Goal: Find specific page/section: Find specific page/section

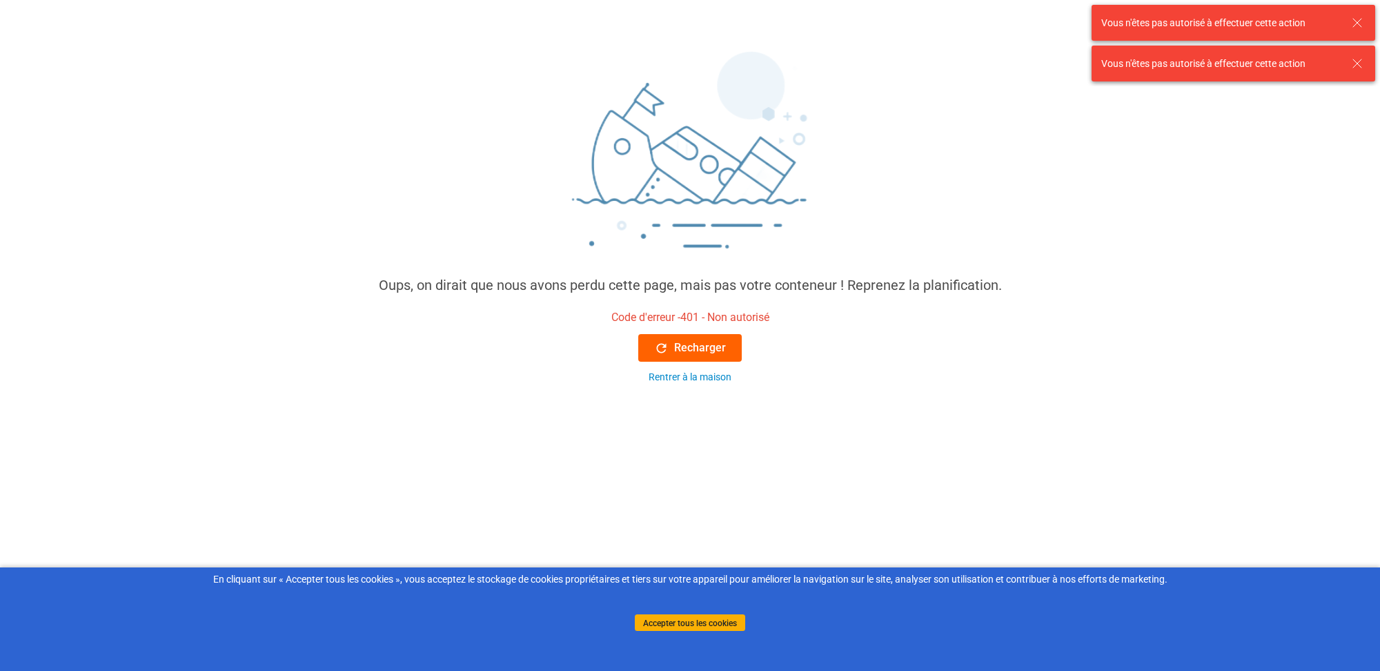
click at [694, 346] on font "Recharger" at bounding box center [700, 347] width 52 height 13
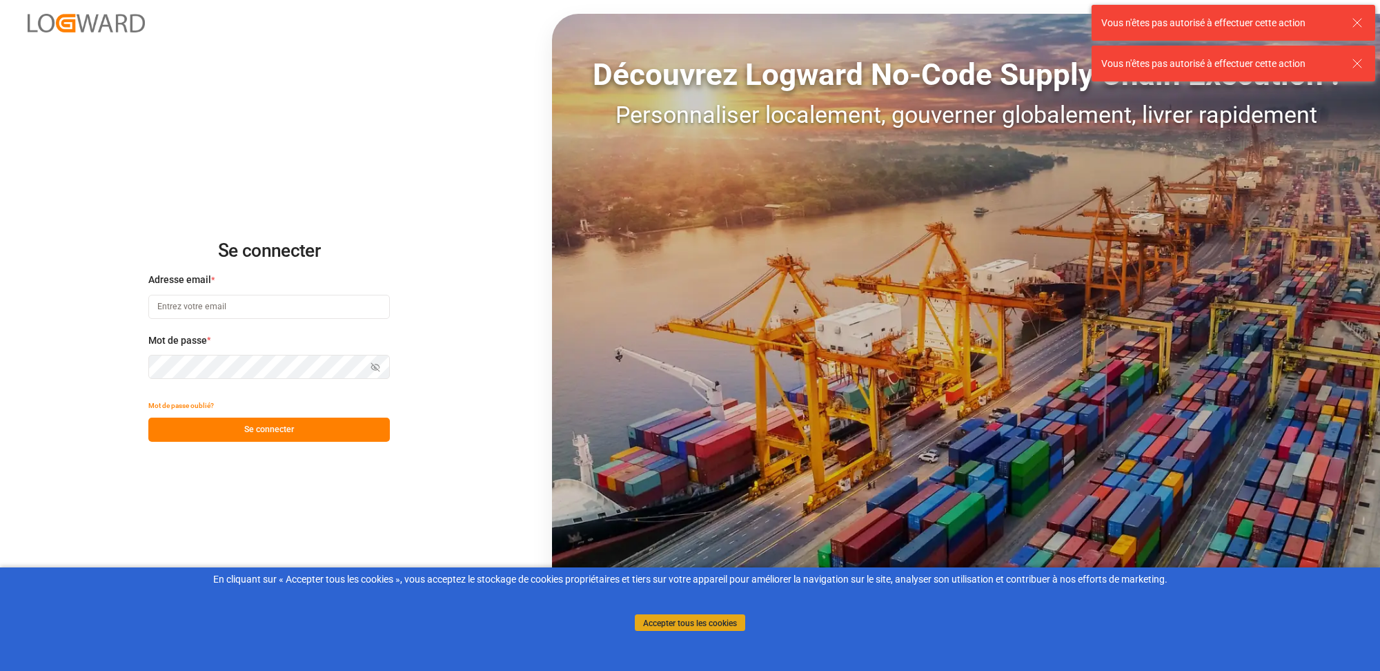
type input "[PERSON_NAME][EMAIL_ADDRESS][DOMAIN_NAME]"
click at [703, 625] on font "Accepter tous les cookies" at bounding box center [690, 623] width 94 height 10
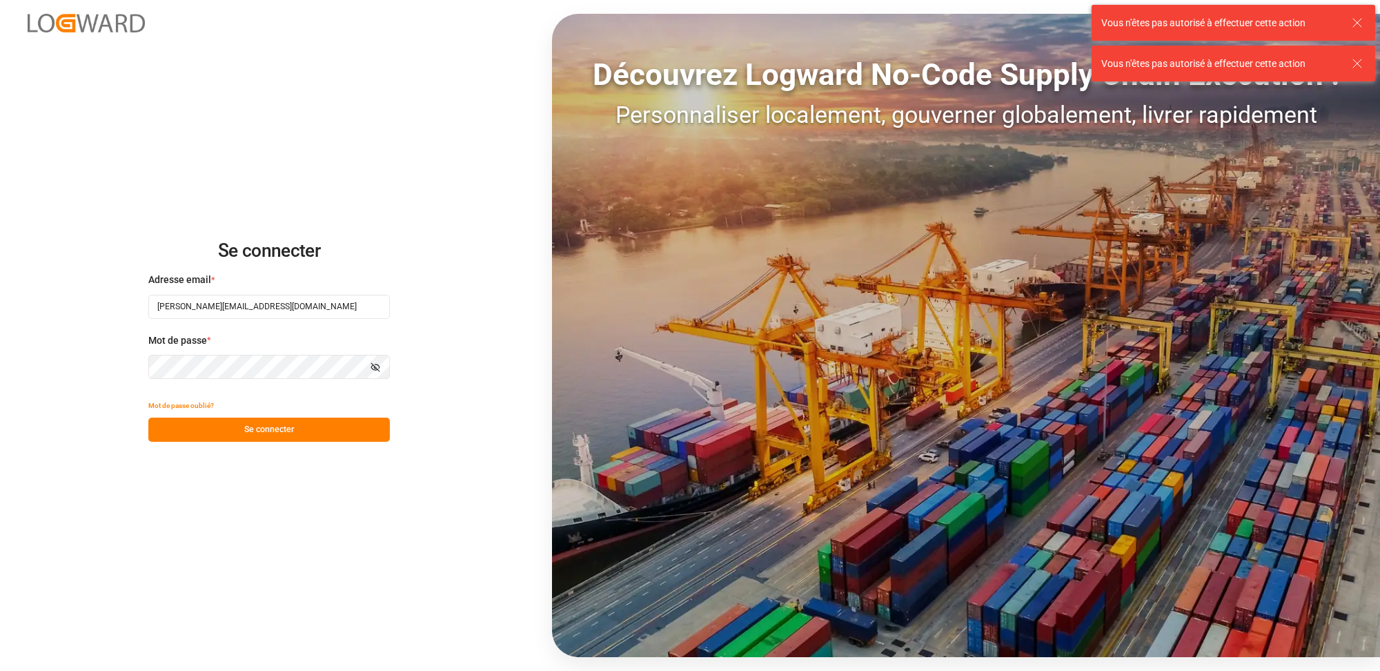
click at [265, 429] on font "Se connecter" at bounding box center [269, 429] width 50 height 10
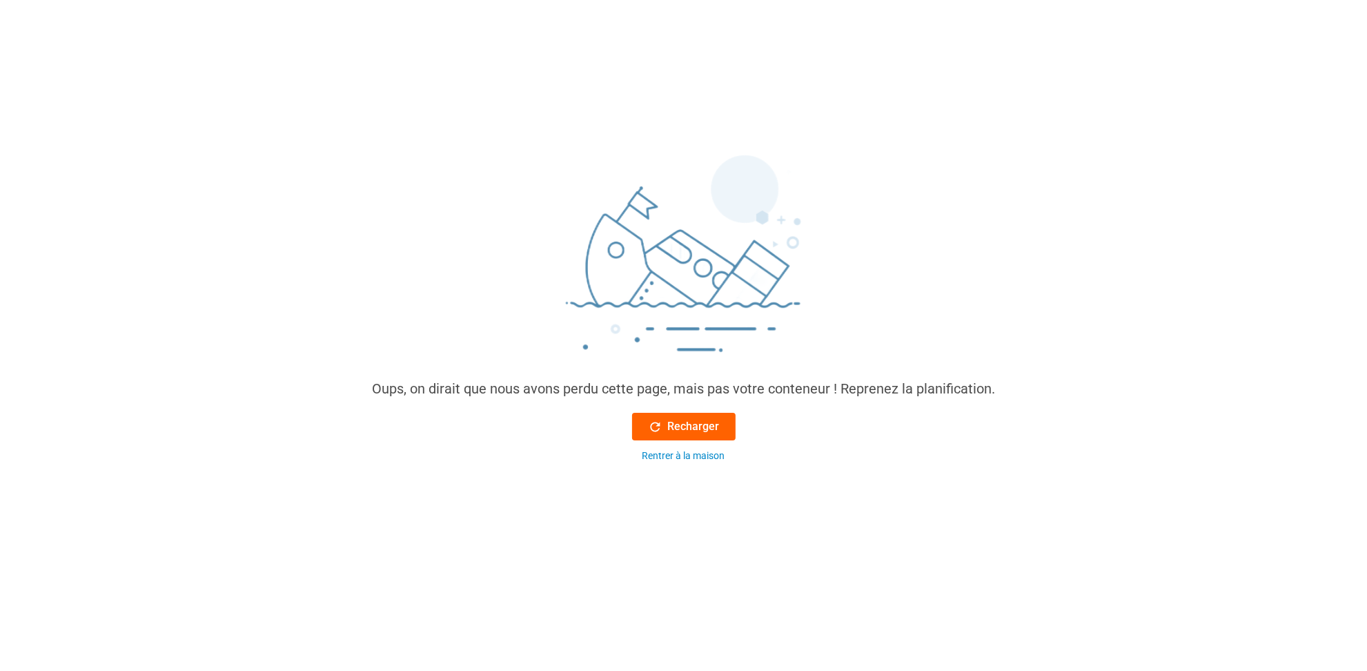
click at [667, 426] on div "Recharger" at bounding box center [684, 426] width 72 height 17
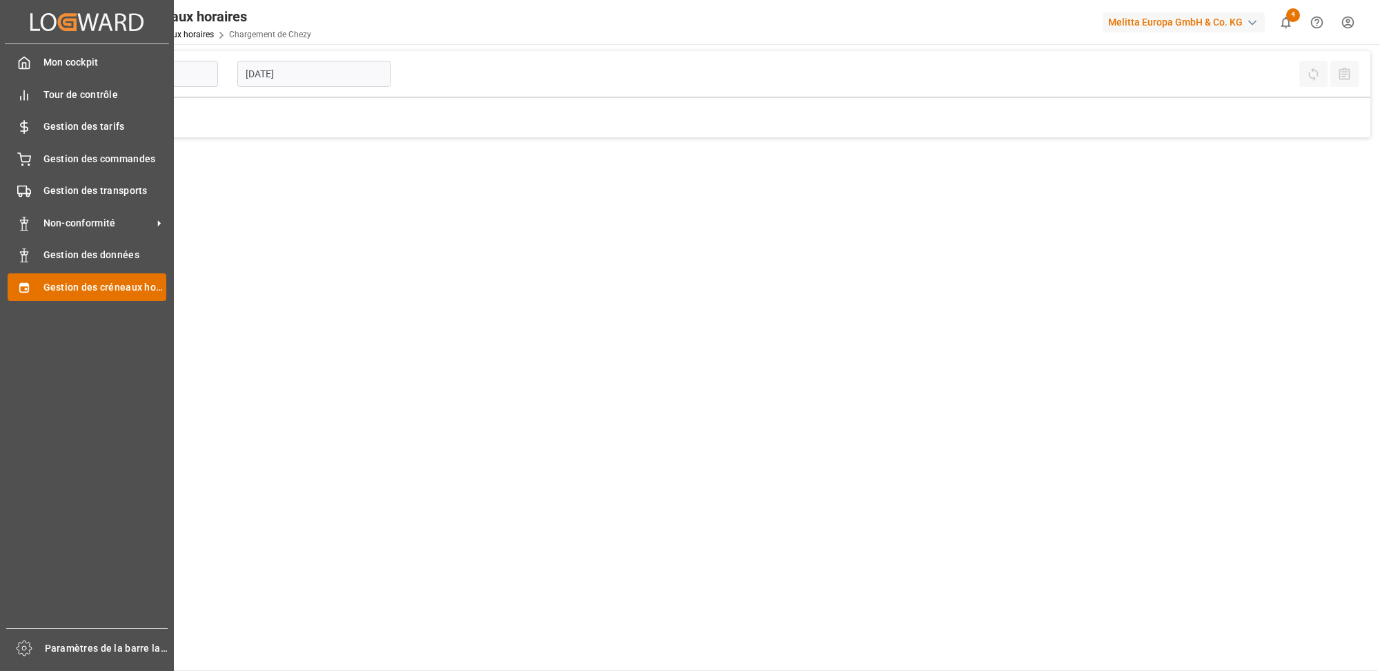
type input "Chezy Loading"
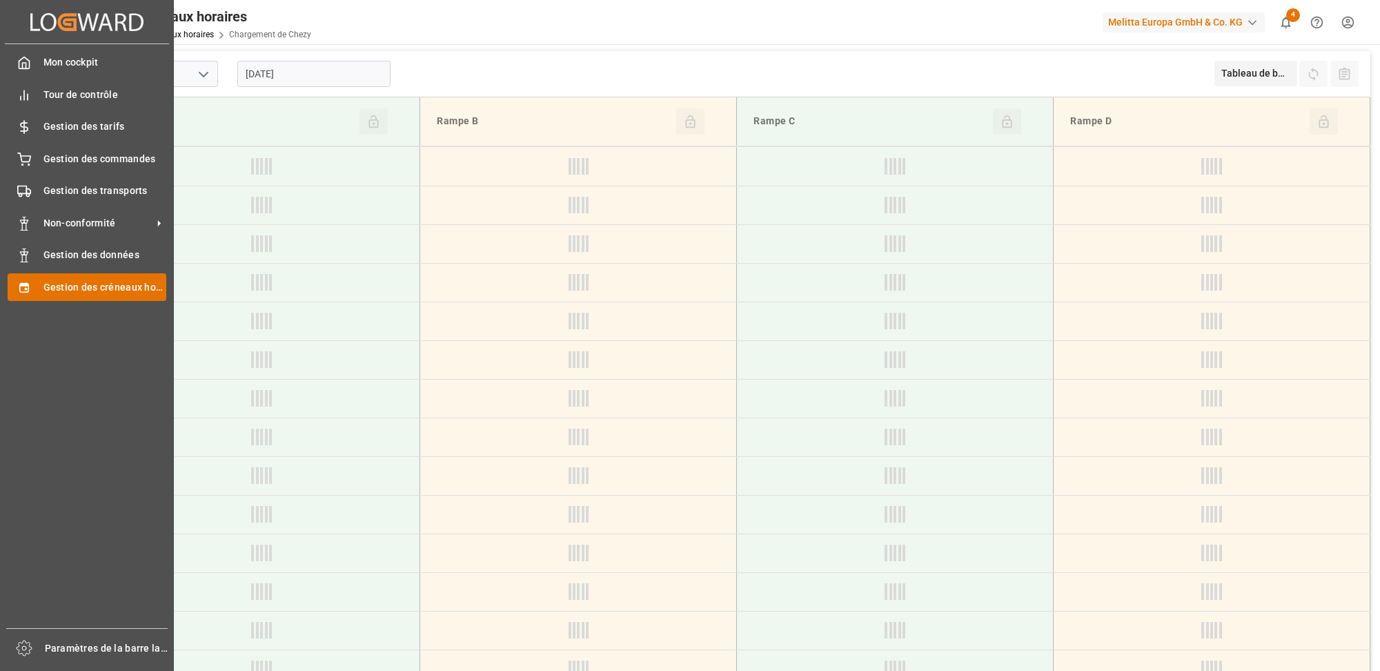
click at [80, 282] on font "Gestion des créneaux horaires" at bounding box center [112, 287] width 139 height 11
